Goal: Task Accomplishment & Management: Complete application form

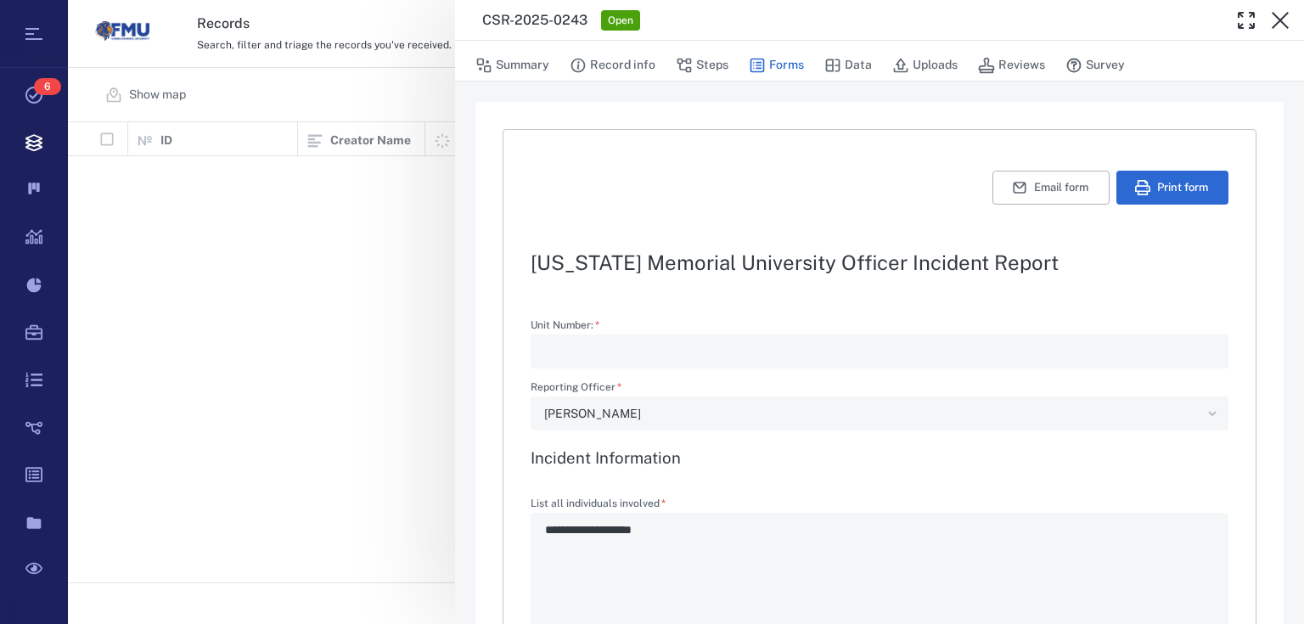
type textarea "*"
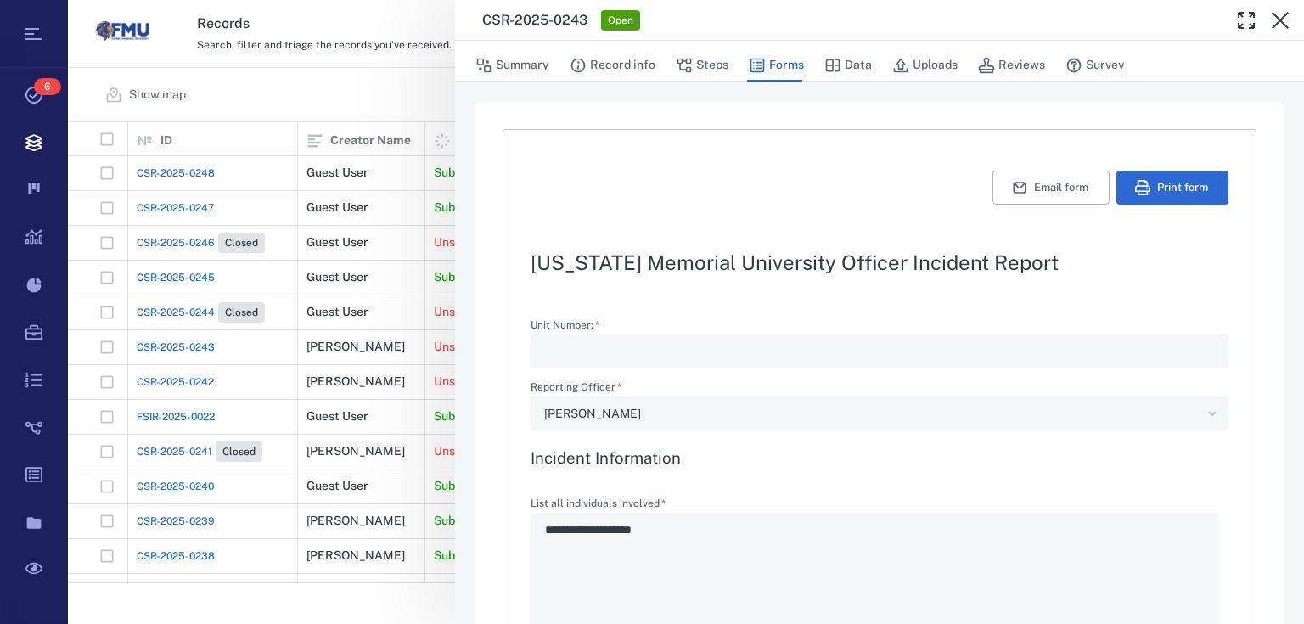
click at [435, 68] on div "**********" at bounding box center [686, 312] width 1236 height 624
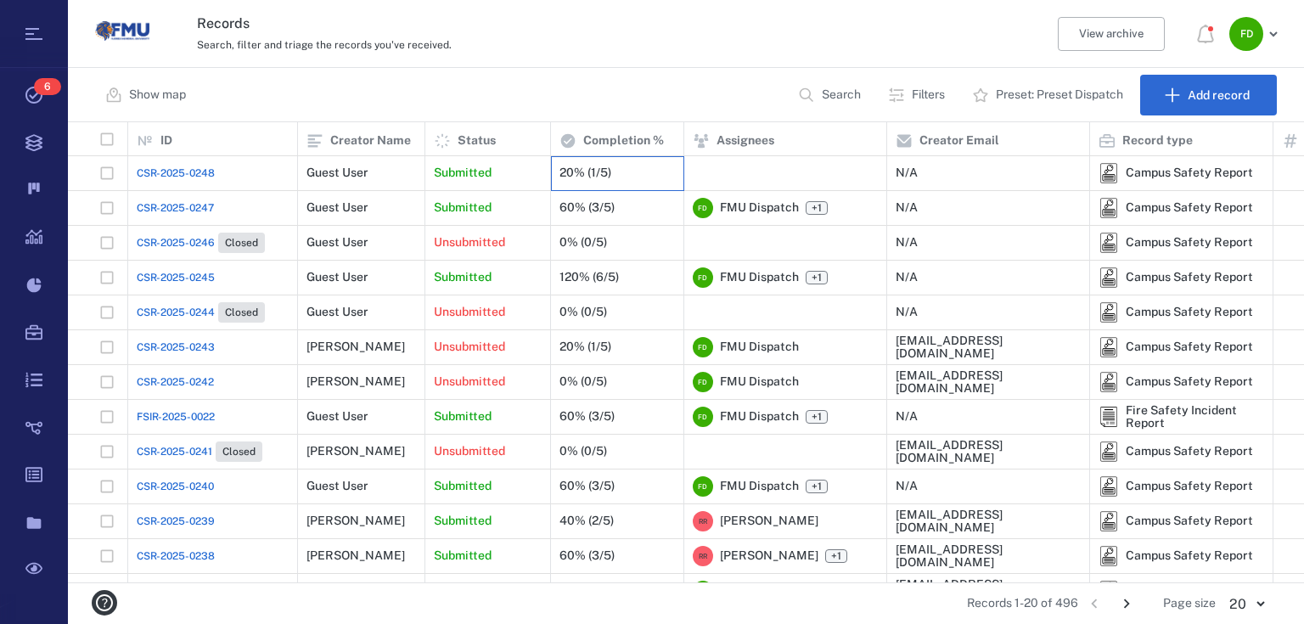
click at [670, 172] on div "20% (1/5)" at bounding box center [617, 173] width 115 height 34
click at [617, 170] on div "20% (1/5)" at bounding box center [617, 173] width 115 height 34
click at [627, 169] on div "20% (1/5)" at bounding box center [617, 173] width 115 height 34
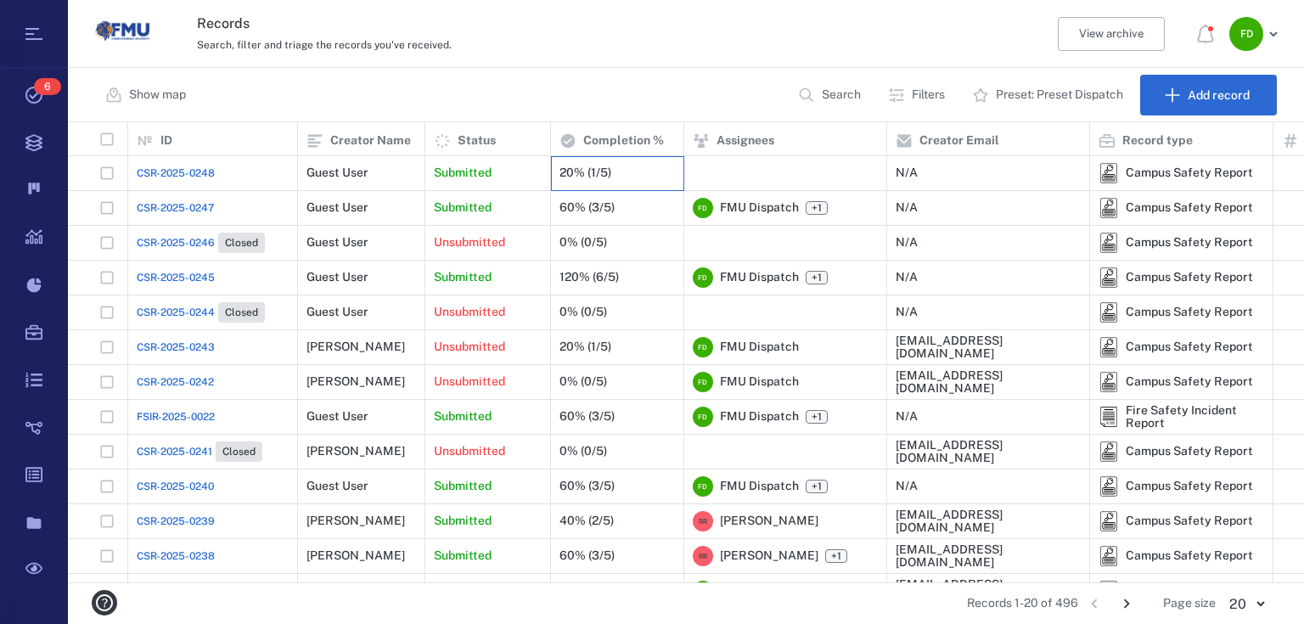
click at [627, 168] on div "20% (1/5)" at bounding box center [617, 173] width 115 height 34
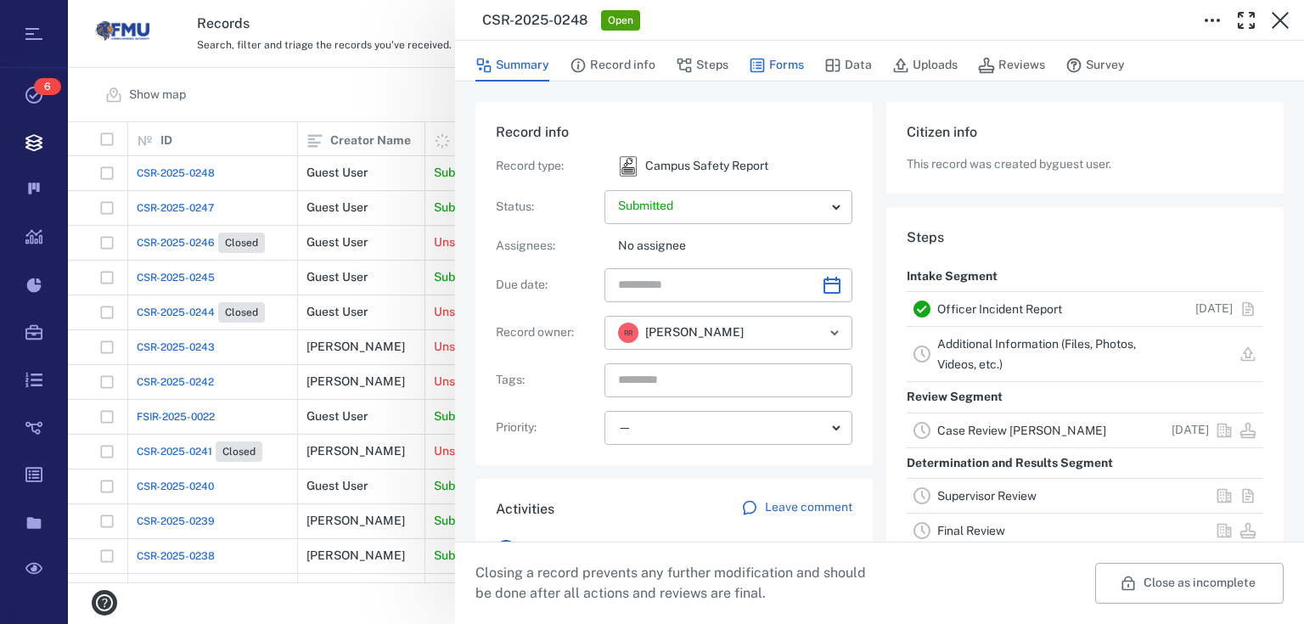
click at [764, 70] on button "Forms" at bounding box center [776, 65] width 55 height 32
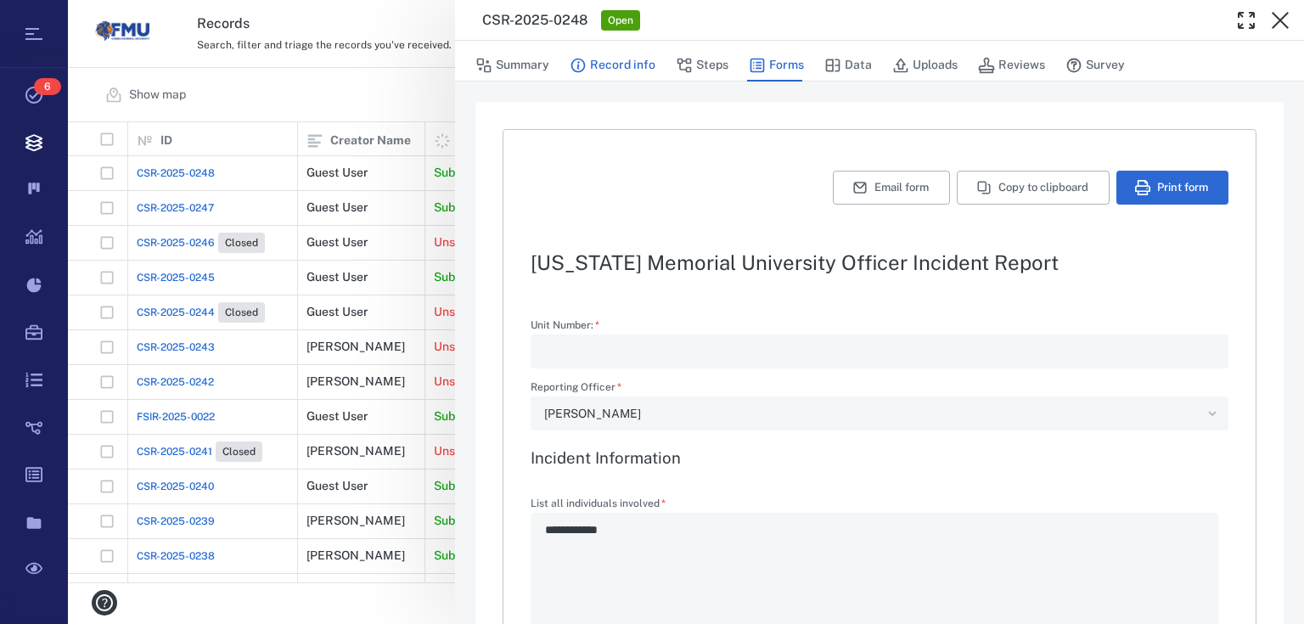
click at [609, 59] on button "Record info" at bounding box center [613, 65] width 86 height 32
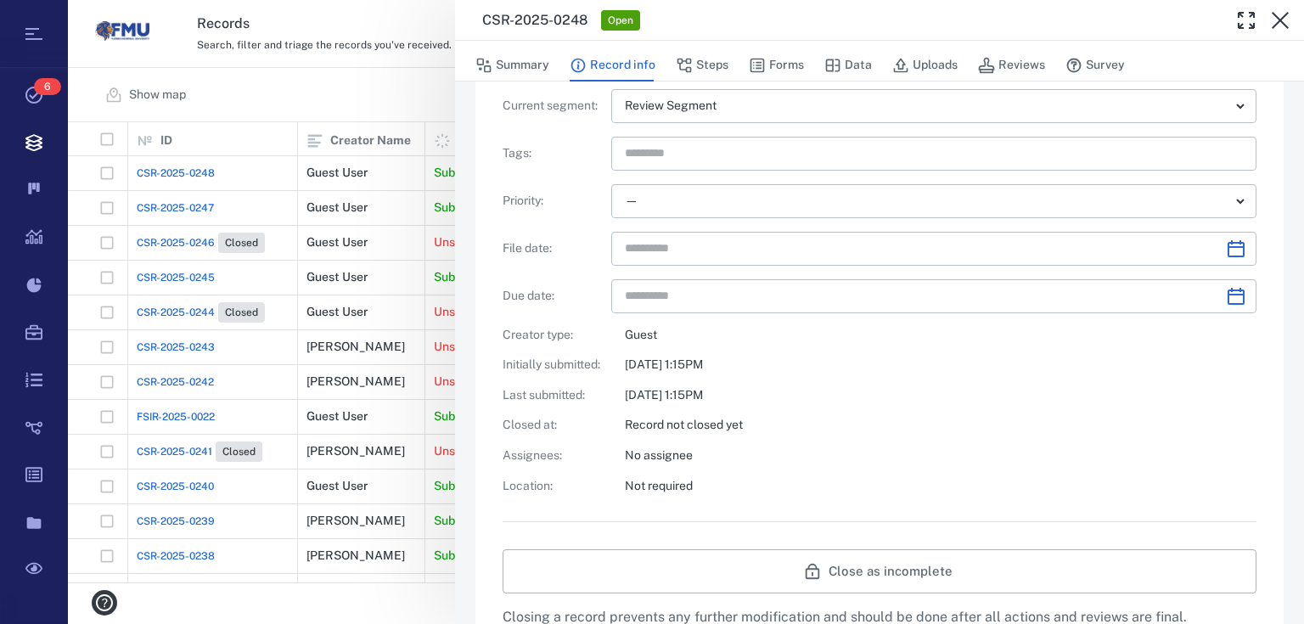
scroll to position [68, 0]
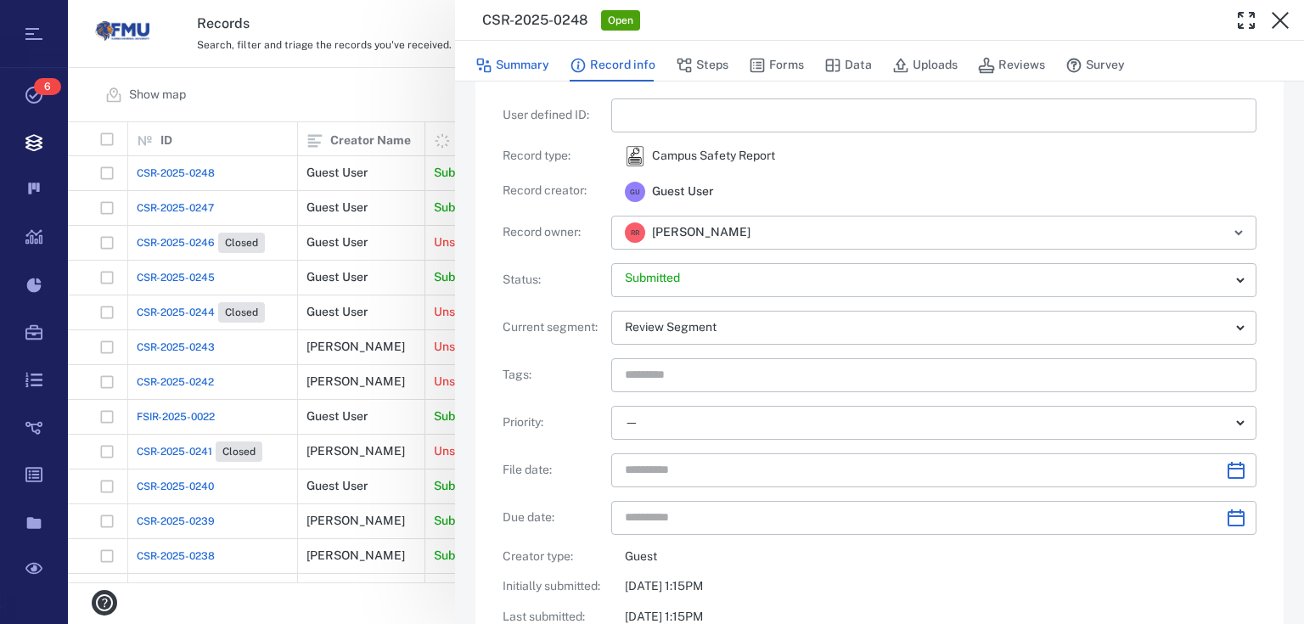
click at [521, 62] on button "Summary" at bounding box center [513, 65] width 74 height 32
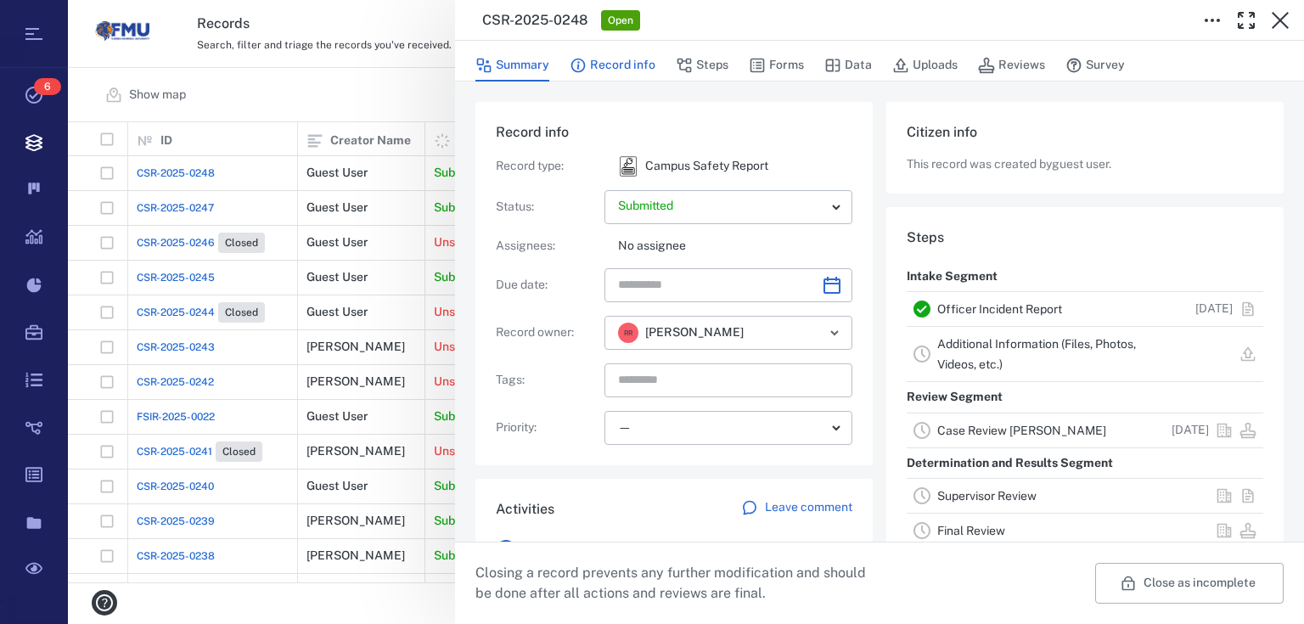
click at [578, 66] on icon "button" at bounding box center [578, 66] width 14 height 14
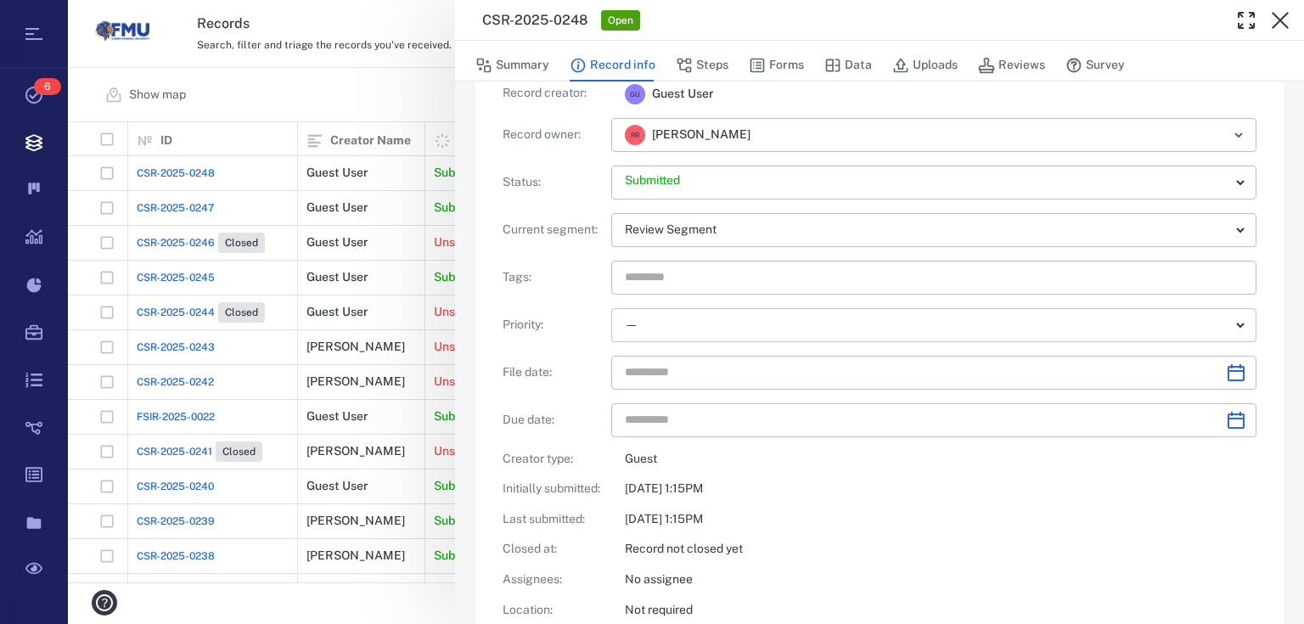
scroll to position [408, 0]
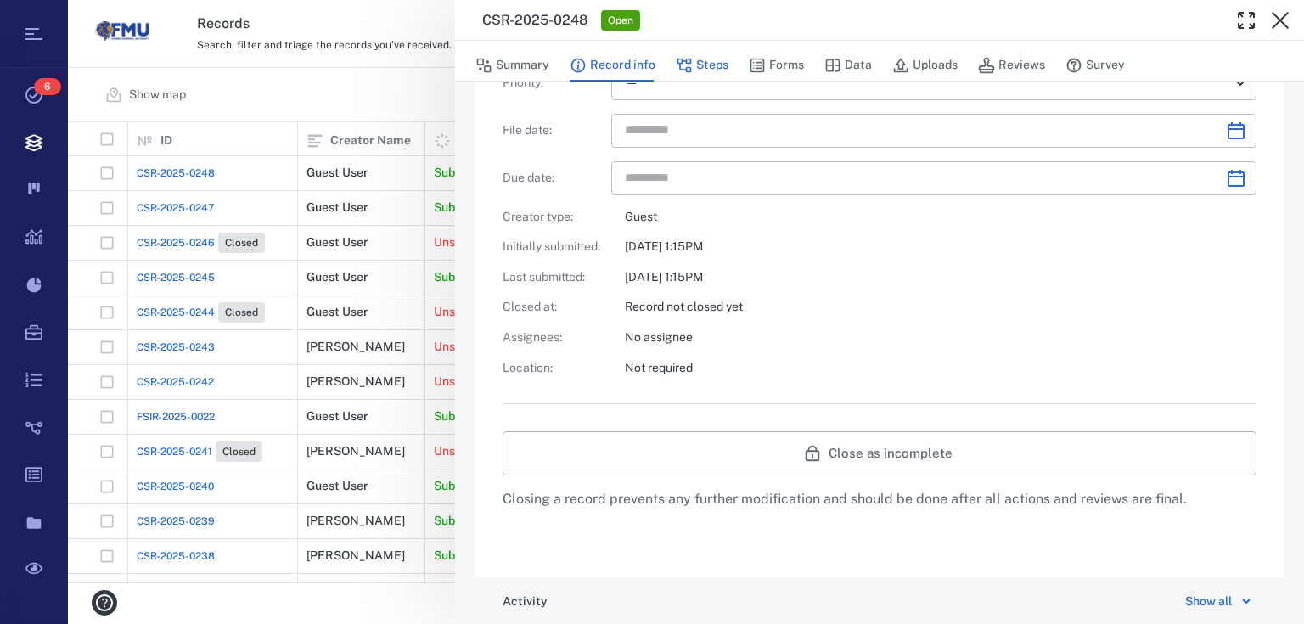
click at [678, 61] on icon "button" at bounding box center [684, 65] width 17 height 17
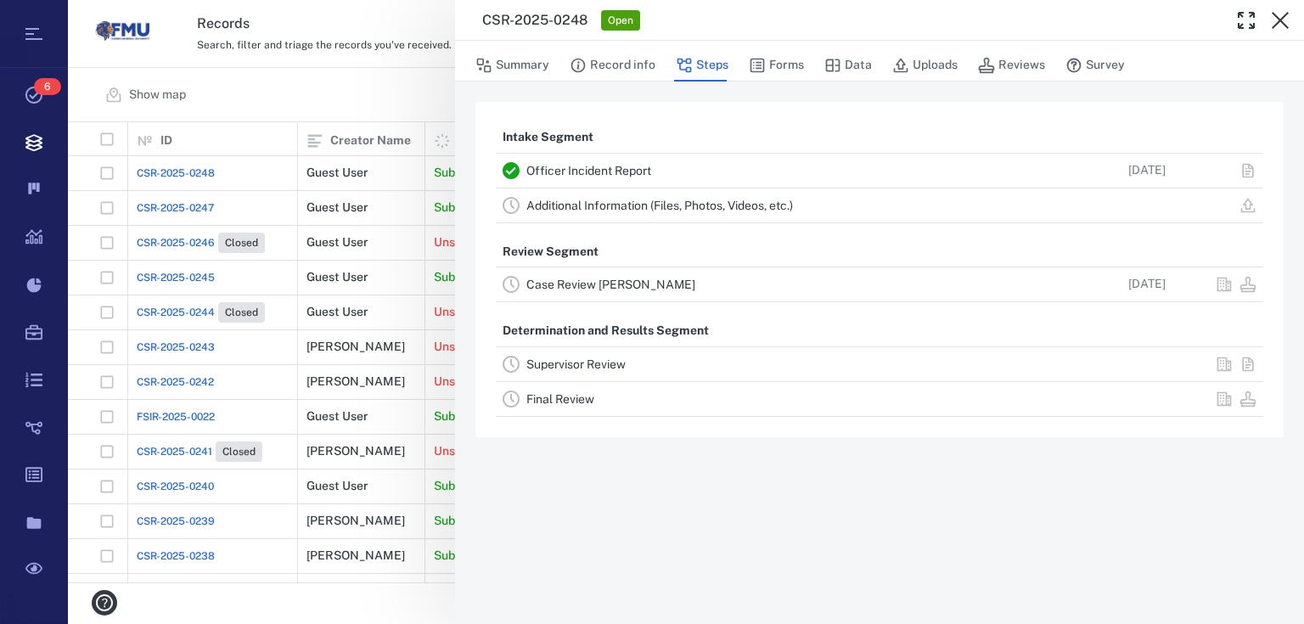
click at [626, 276] on div "Case Review [PERSON_NAME]" at bounding box center [775, 284] width 498 height 20
click at [638, 285] on link "Case Review [PERSON_NAME]" at bounding box center [610, 285] width 169 height 14
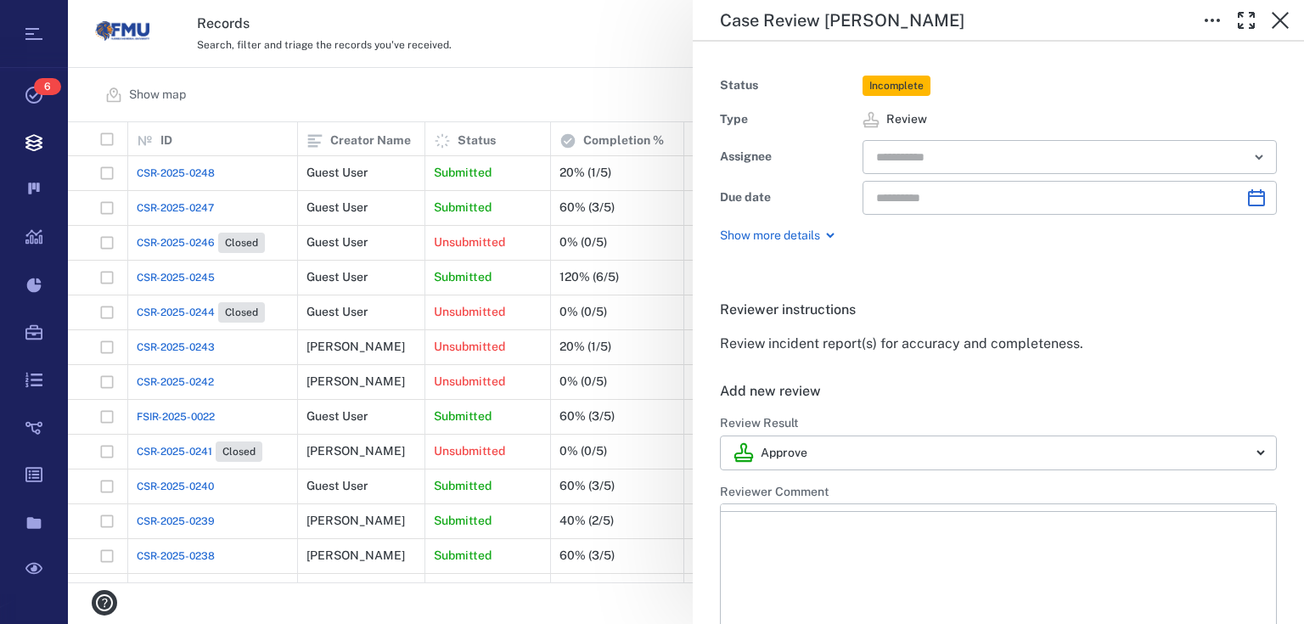
type input "**********"
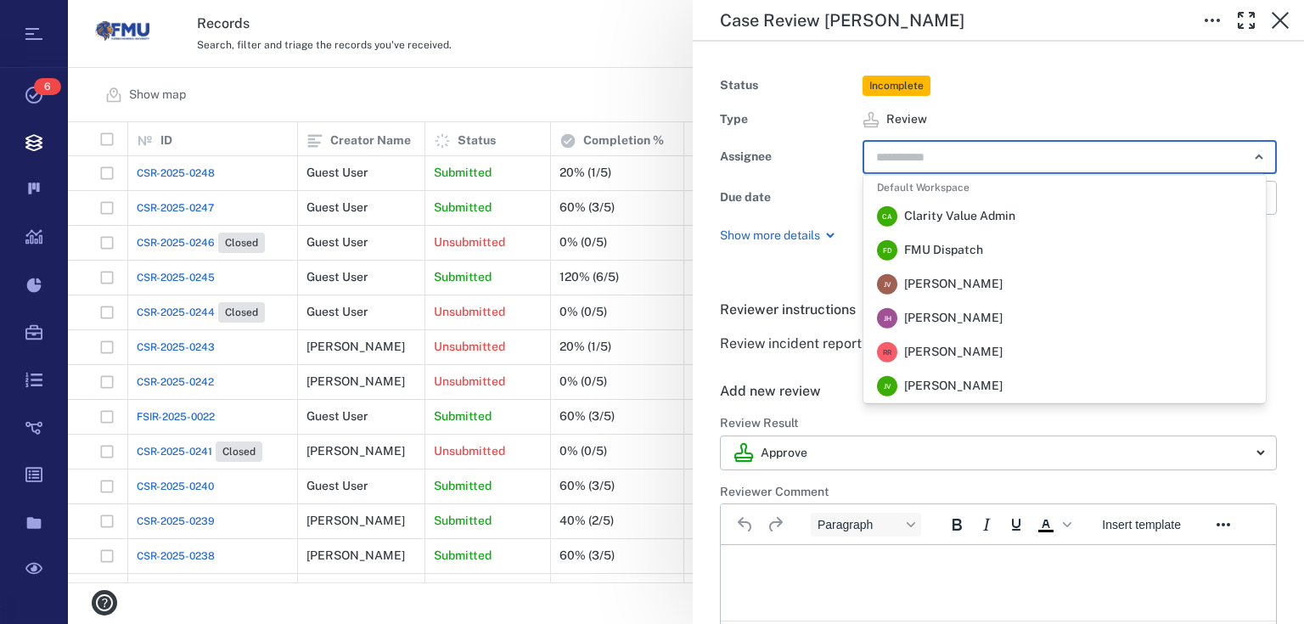
click at [910, 154] on input "text" at bounding box center [1051, 157] width 352 height 24
click at [936, 248] on span "FMU Dispatch" at bounding box center [943, 250] width 79 height 17
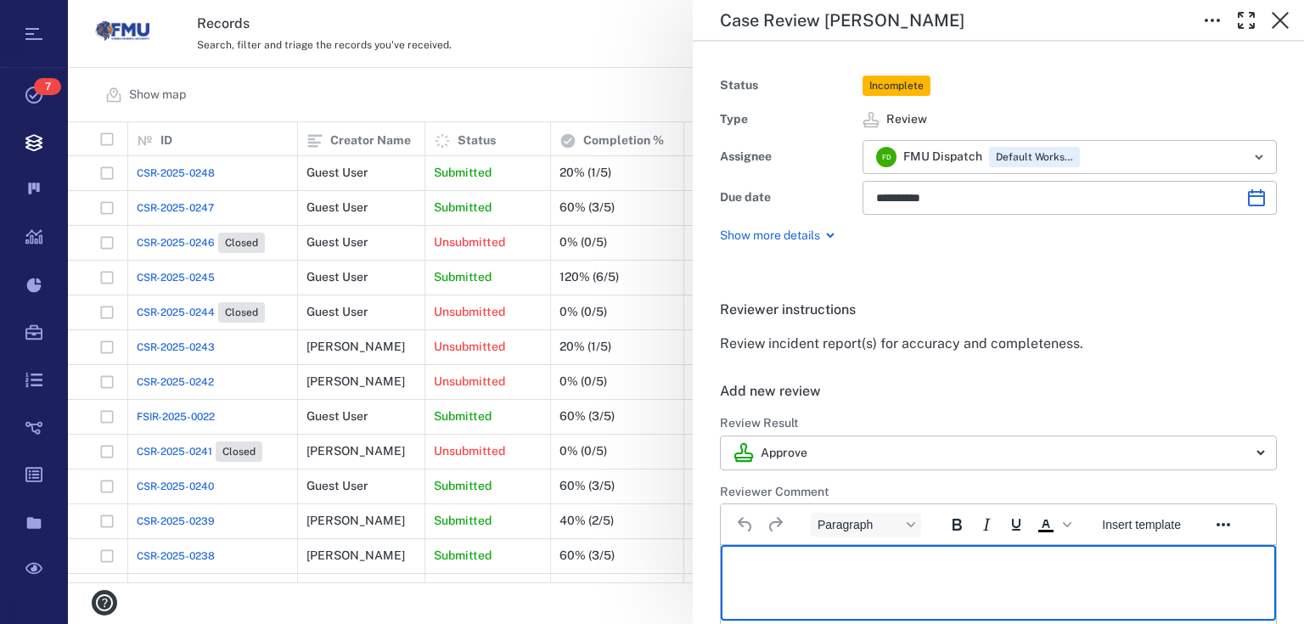
click at [782, 563] on p "Rich Text Area. Press ALT-0 for help." at bounding box center [998, 566] width 526 height 15
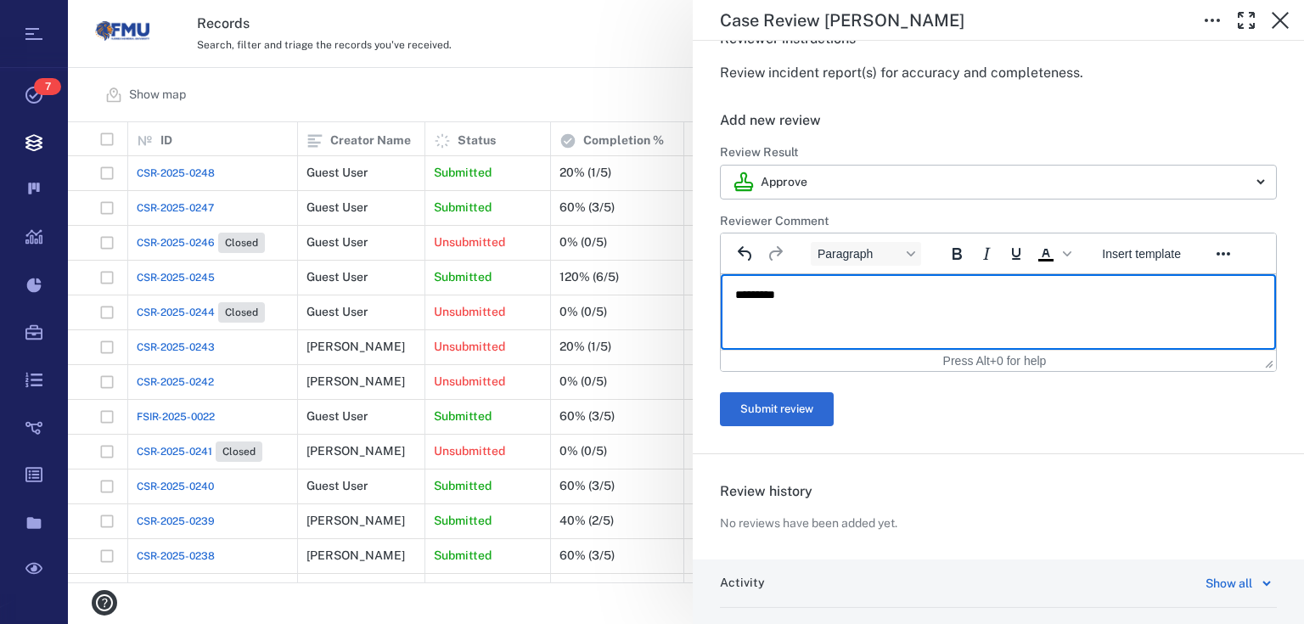
scroll to position [272, 0]
click at [798, 412] on button "Submit review" at bounding box center [777, 408] width 114 height 34
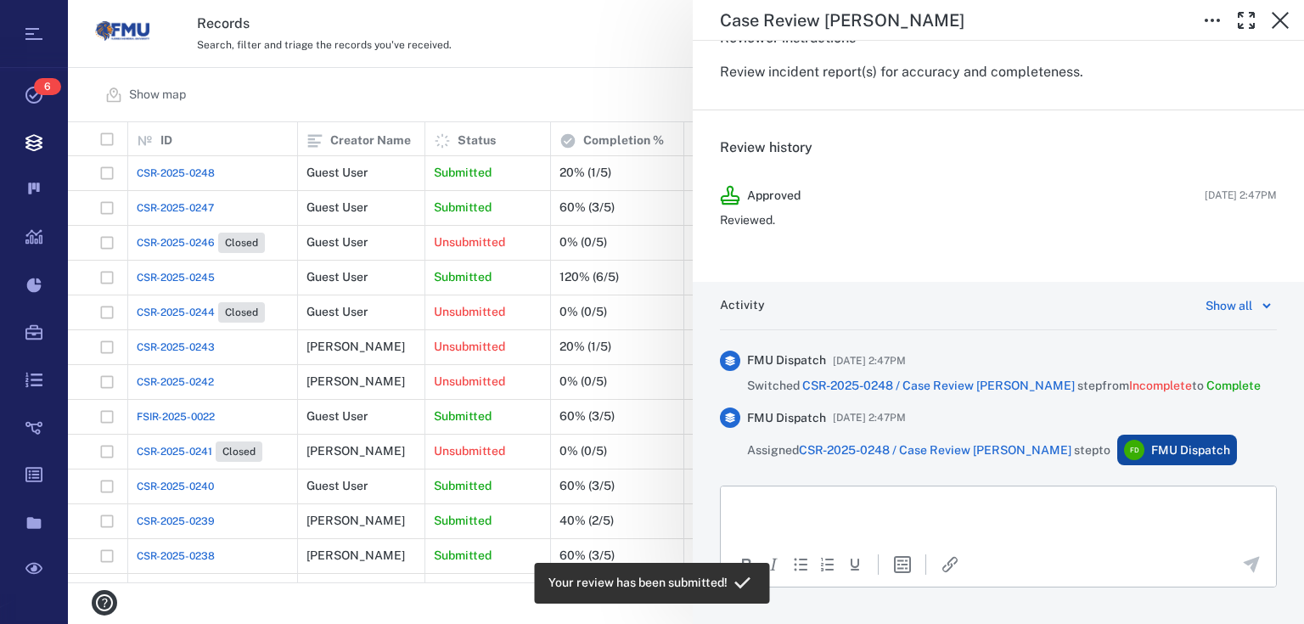
click at [612, 98] on div "**********" at bounding box center [686, 312] width 1236 height 624
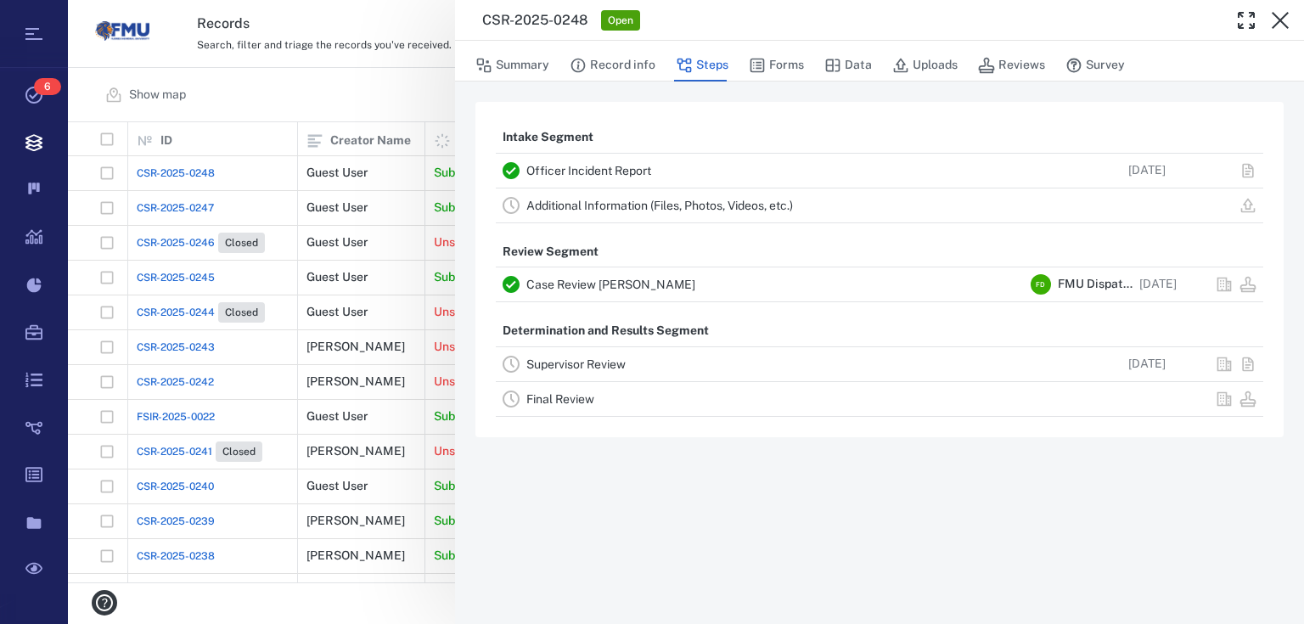
click at [367, 89] on div "CSR-2025-0248 Open Summary Record info Steps Forms Data Uploads Reviews Survey …" at bounding box center [686, 312] width 1236 height 624
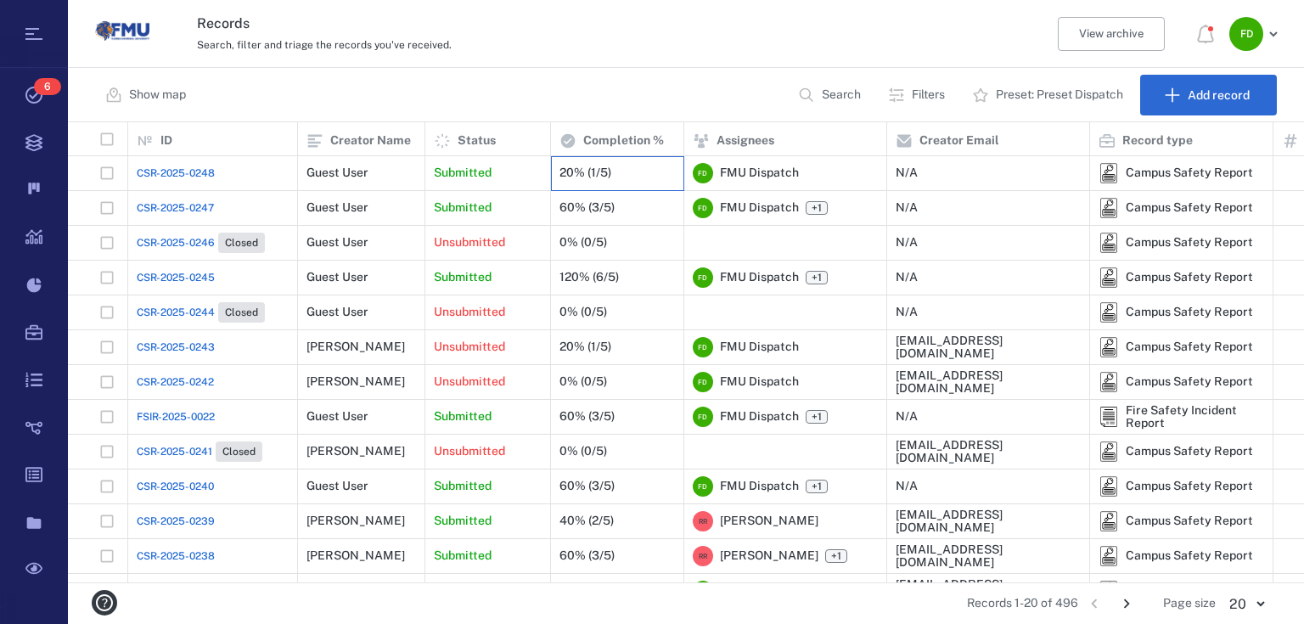
scroll to position [450, 1226]
